Goal: Transaction & Acquisition: Obtain resource

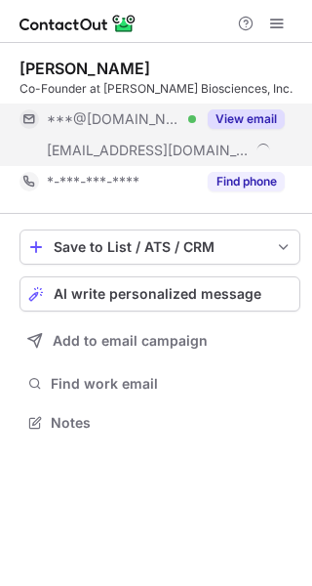
scroll to position [409, 312]
click at [251, 111] on button "View email" at bounding box center [246, 119] width 77 height 20
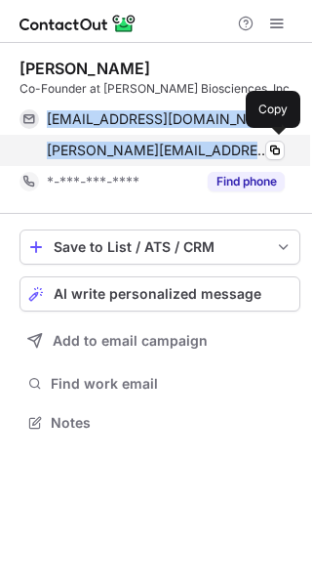
drag, startPoint x: 37, startPoint y: 104, endPoint x: 250, endPoint y: 149, distance: 217.8
click at [250, 149] on div "[EMAIL_ADDRESS][DOMAIN_NAME] Verified Copy [PERSON_NAME][EMAIL_ADDRESS][DOMAIN_…" at bounding box center [153, 135] width 266 height 62
copy div "[EMAIL_ADDRESS][DOMAIN_NAME] Verified Copy [PERSON_NAME][EMAIL_ADDRESS][DOMAIN_…"
